Goal: Task Accomplishment & Management: Manage account settings

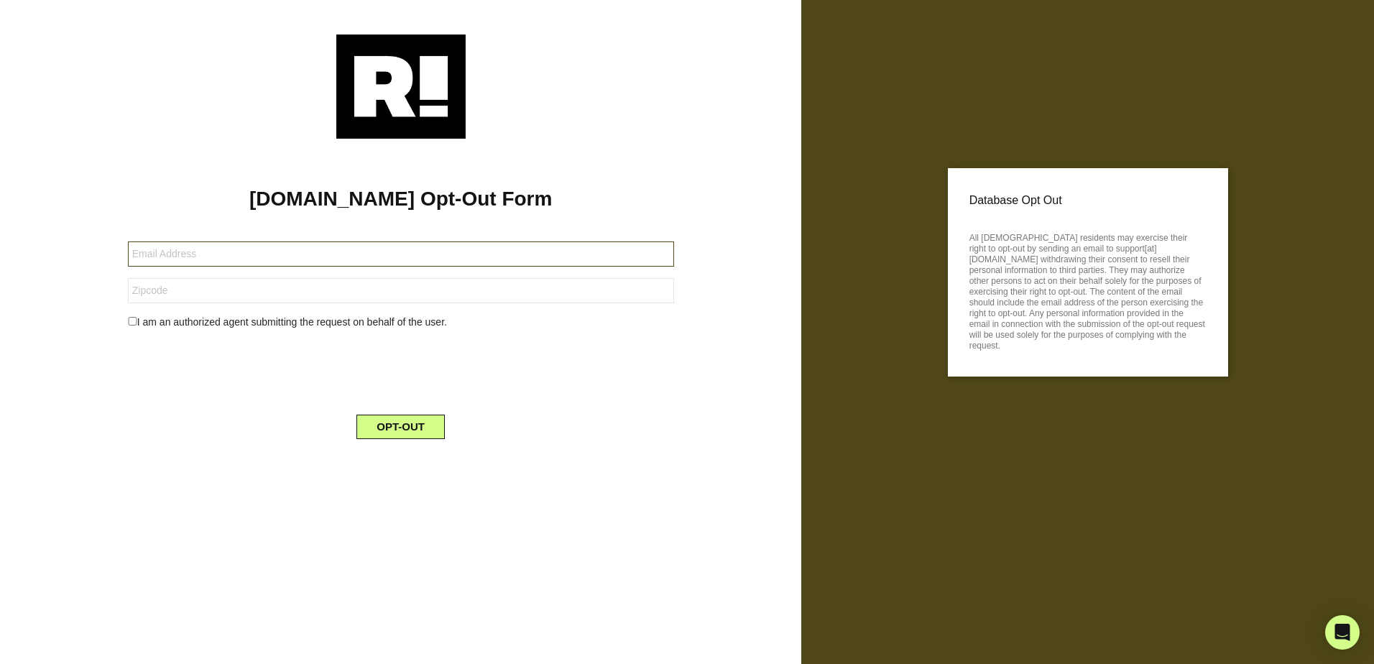
click at [303, 258] on input "text" at bounding box center [401, 253] width 546 height 25
type input "[PERSON_NAME][EMAIL_ADDRESS][DOMAIN_NAME]"
click at [267, 288] on input "text" at bounding box center [401, 290] width 546 height 25
type input "21209"
click at [415, 426] on button "OPT-OUT" at bounding box center [400, 427] width 88 height 24
